Goal: Transaction & Acquisition: Purchase product/service

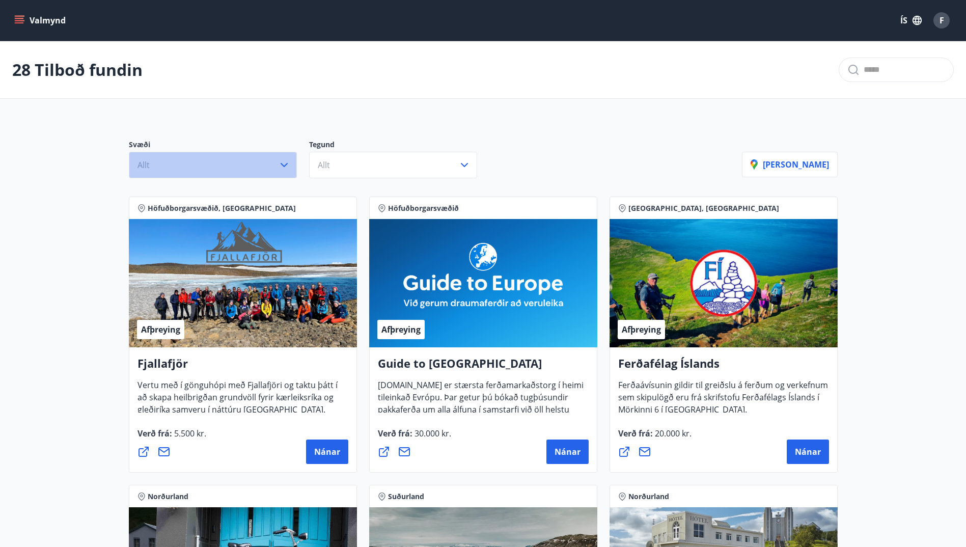
click at [286, 165] on icon "button" at bounding box center [284, 165] width 12 height 12
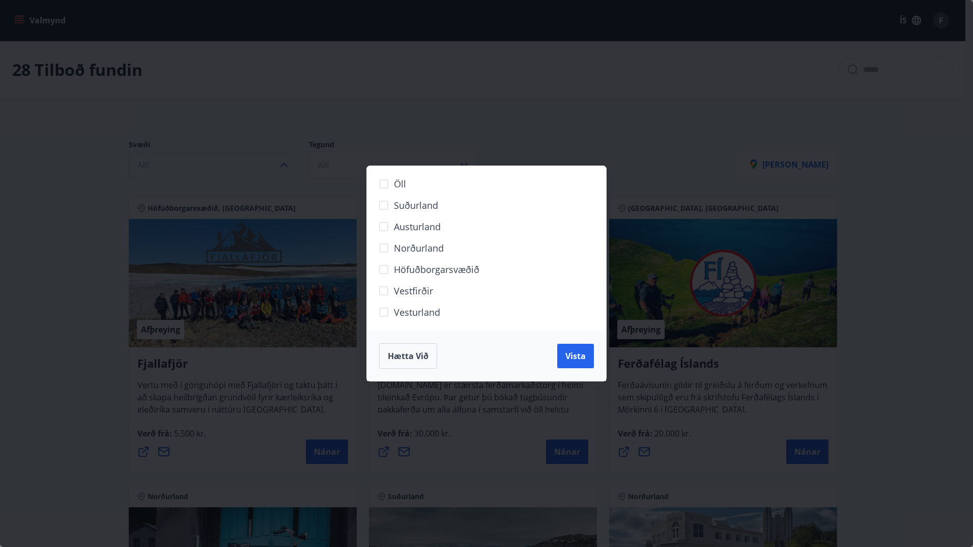
click at [406, 350] on span "Hætta við" at bounding box center [408, 355] width 41 height 11
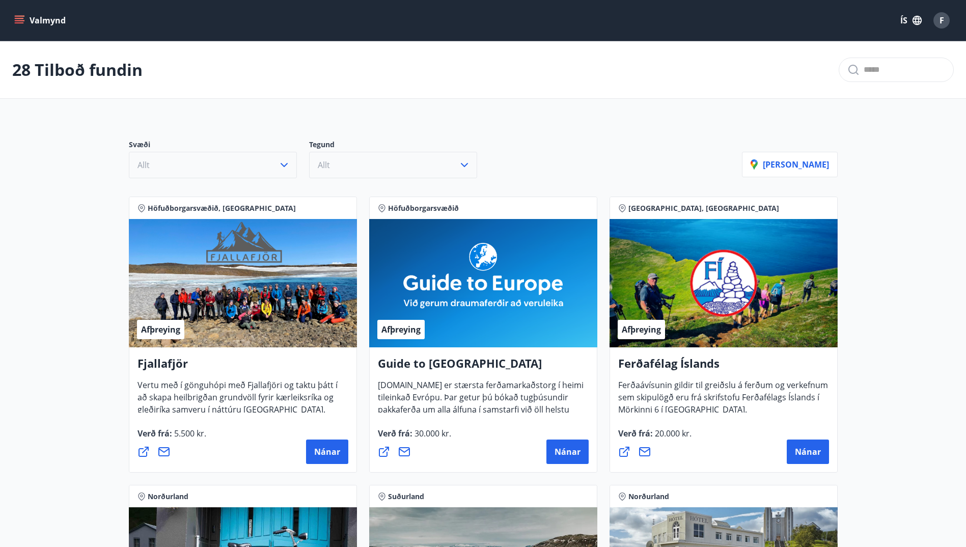
click at [396, 169] on button "Allt" at bounding box center [393, 165] width 168 height 26
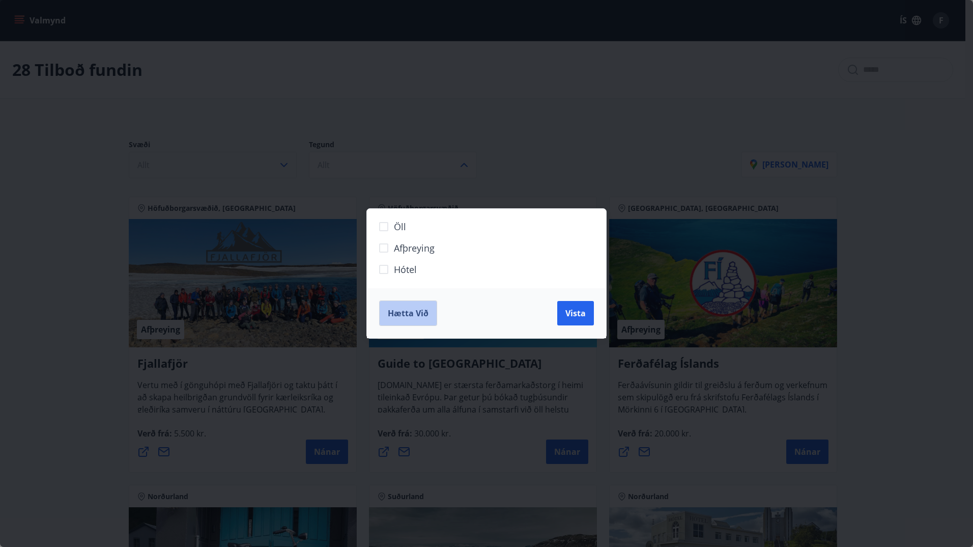
click at [404, 314] on span "Hætta við" at bounding box center [408, 312] width 41 height 11
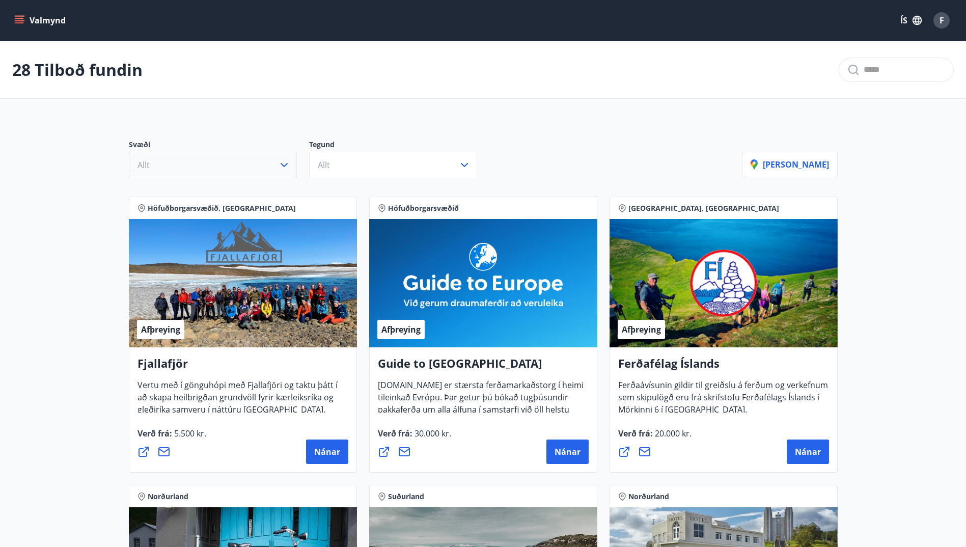
click at [19, 16] on icon "menu" at bounding box center [20, 16] width 11 height 1
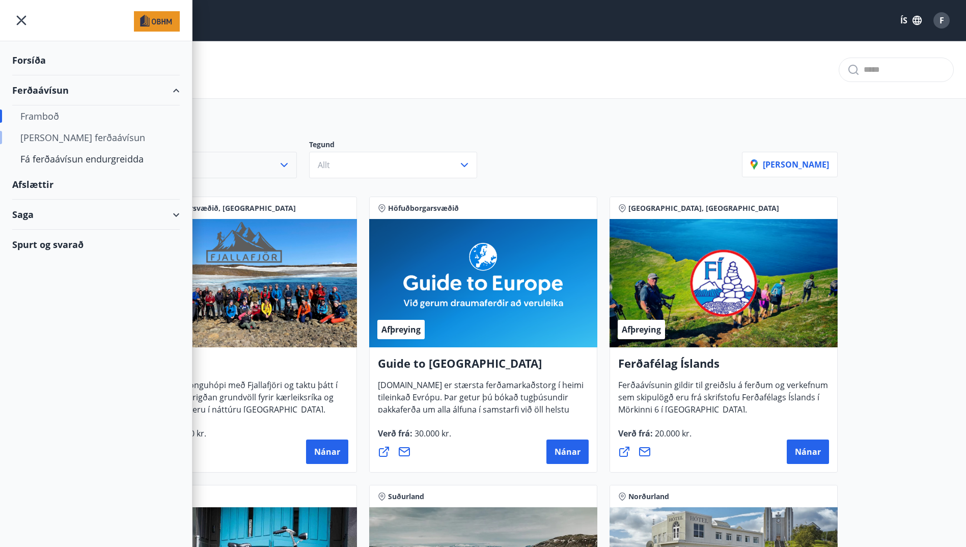
click at [62, 138] on div "[PERSON_NAME] ferðaávísun" at bounding box center [95, 137] width 151 height 21
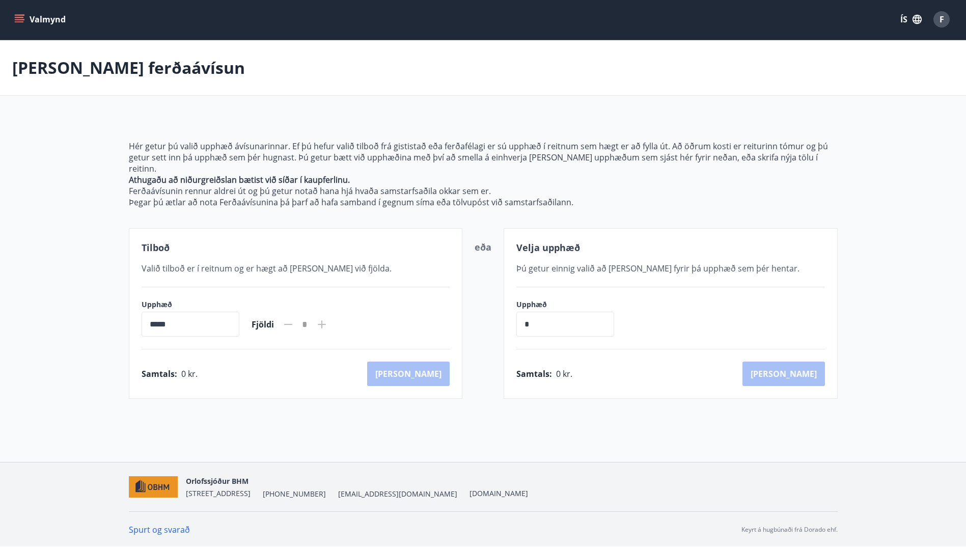
scroll to position [2, 0]
click at [185, 318] on input "*****" at bounding box center [190, 323] width 98 height 25
click at [20, 18] on icon "menu" at bounding box center [19, 19] width 10 height 10
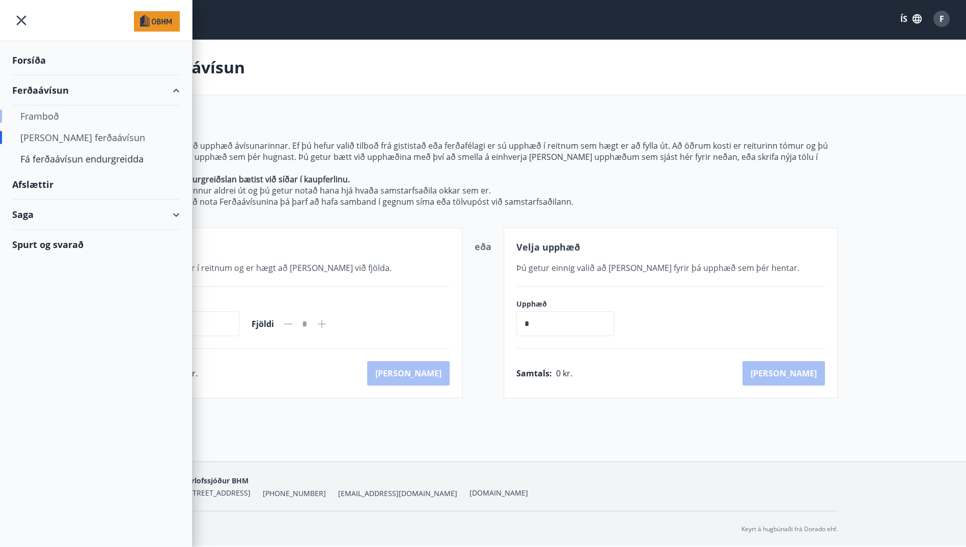
click at [48, 118] on div "Framboð" at bounding box center [95, 115] width 151 height 21
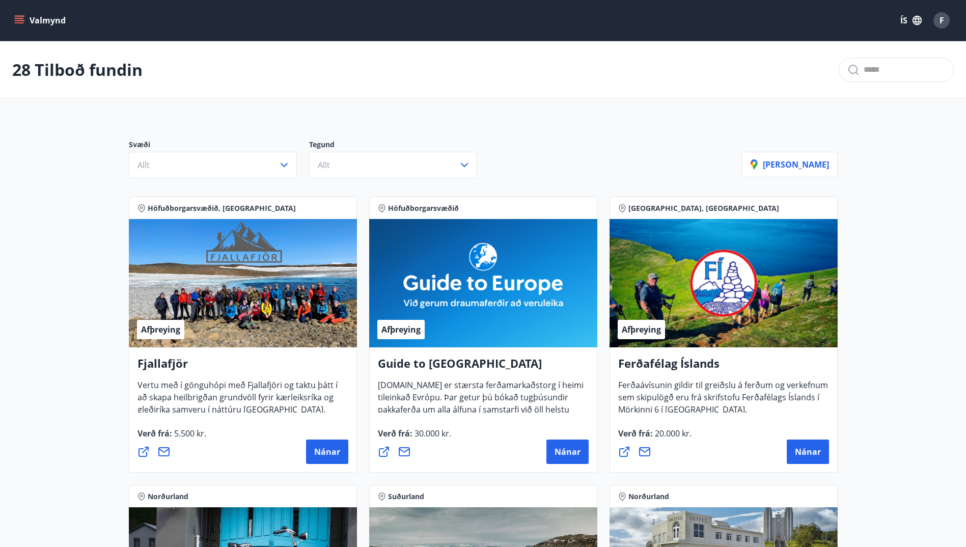
click at [22, 20] on icon "menu" at bounding box center [19, 20] width 10 height 10
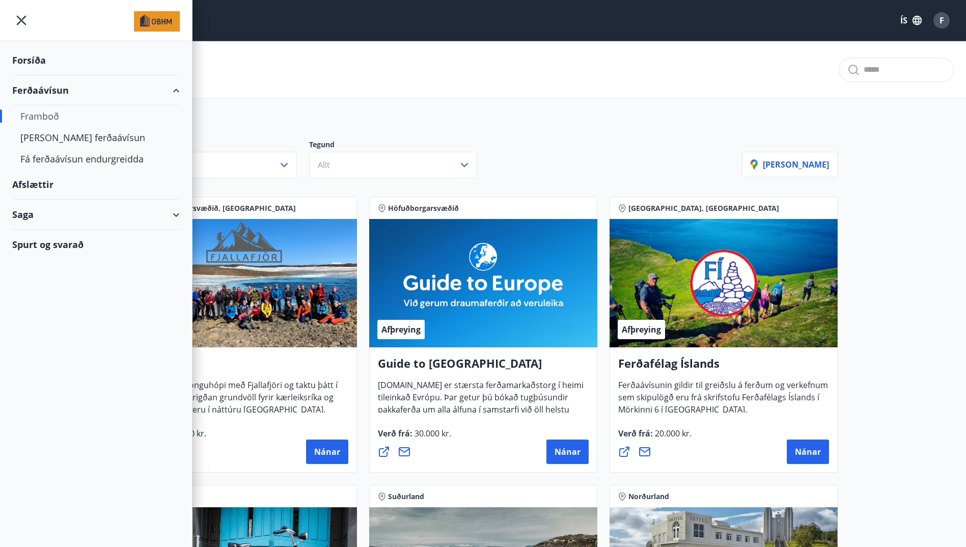
click at [30, 59] on div "Forsíða" at bounding box center [95, 60] width 167 height 30
